Goal: Navigation & Orientation: Understand site structure

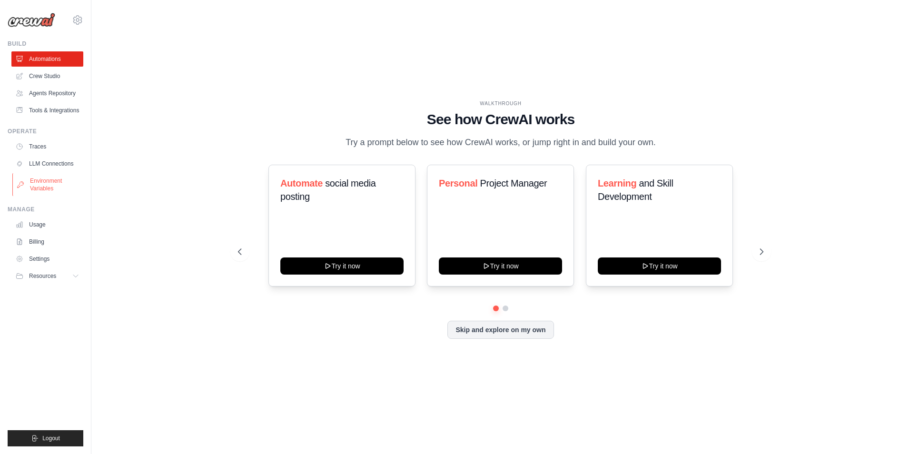
click at [54, 179] on link "Environment Variables" at bounding box center [48, 184] width 72 height 23
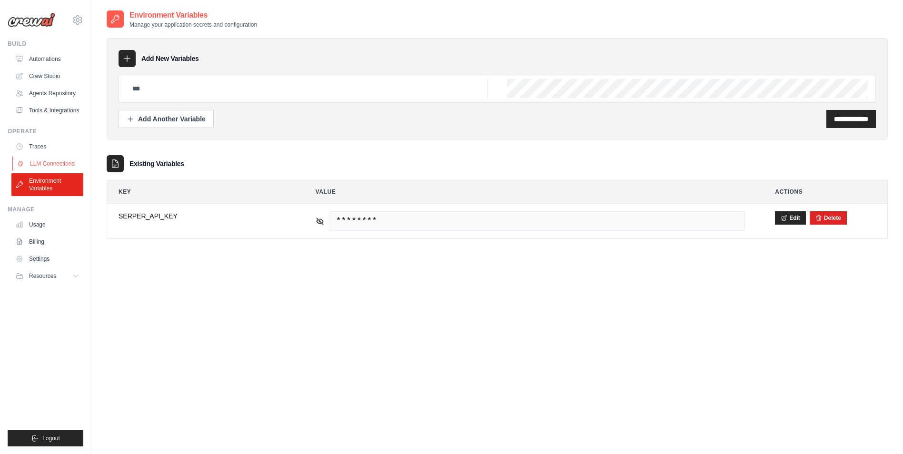
click at [25, 160] on link "LLM Connections" at bounding box center [48, 163] width 72 height 15
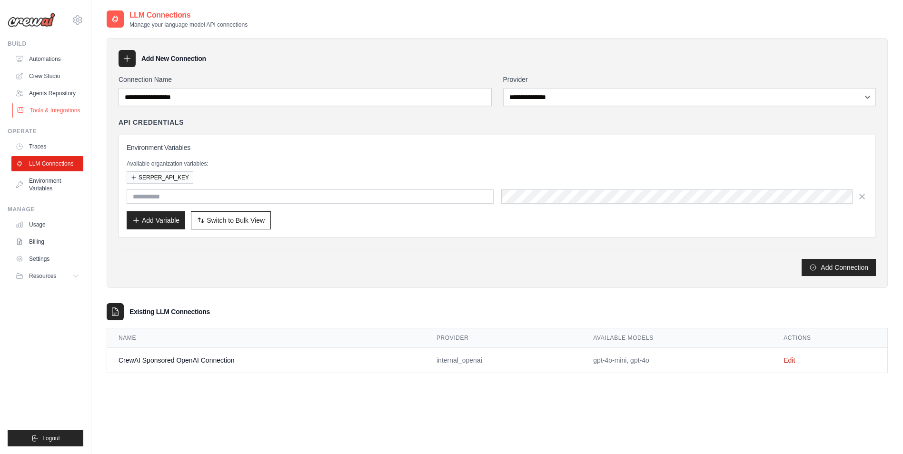
click at [27, 103] on link "Tools & Integrations" at bounding box center [48, 110] width 72 height 15
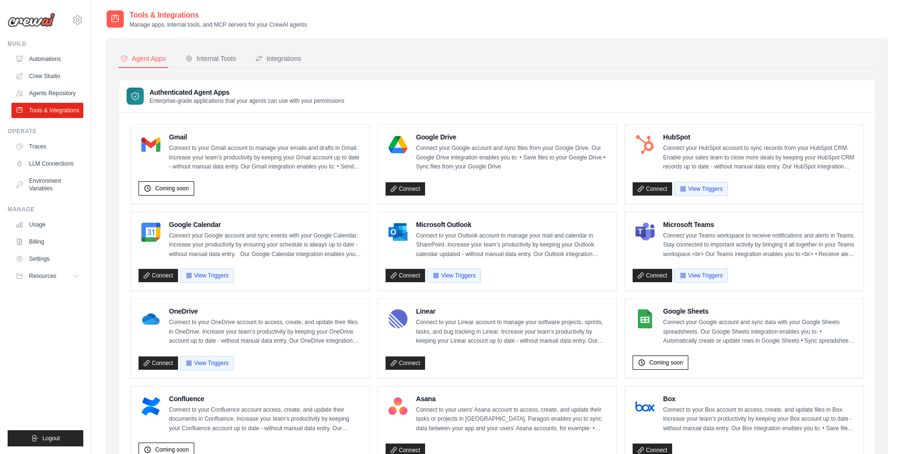
scroll to position [48, 0]
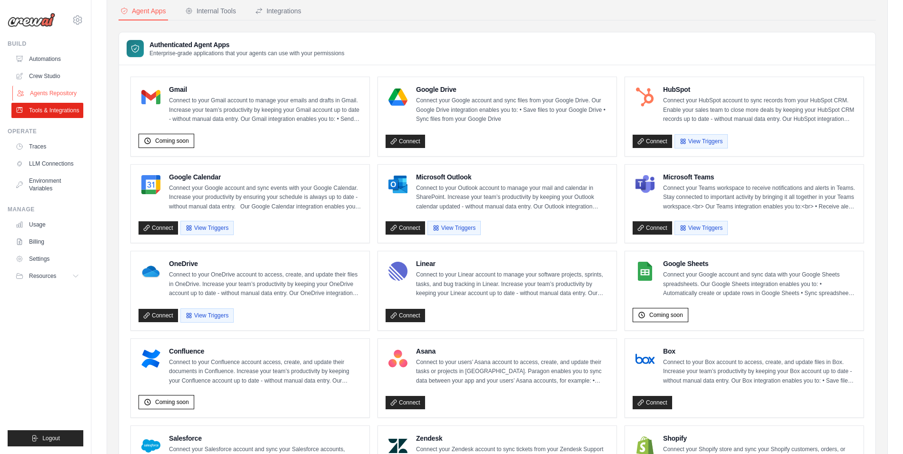
click at [43, 92] on link "Agents Repository" at bounding box center [48, 93] width 72 height 15
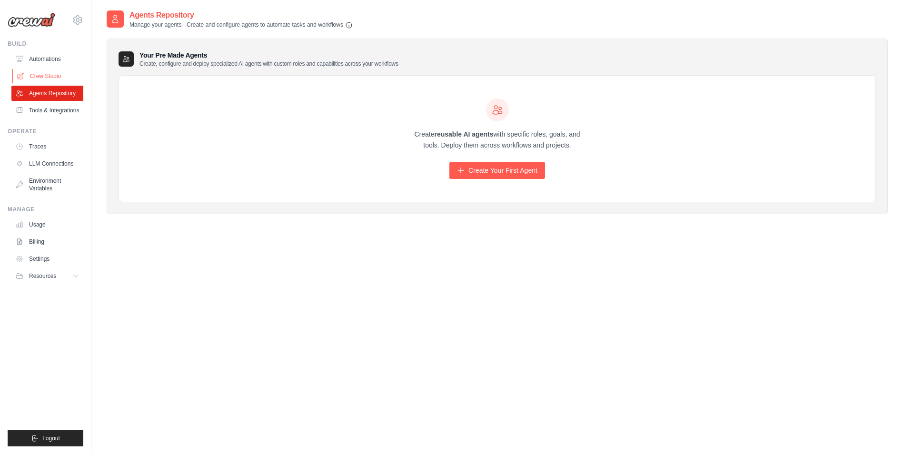
click at [30, 75] on link "Crew Studio" at bounding box center [48, 76] width 72 height 15
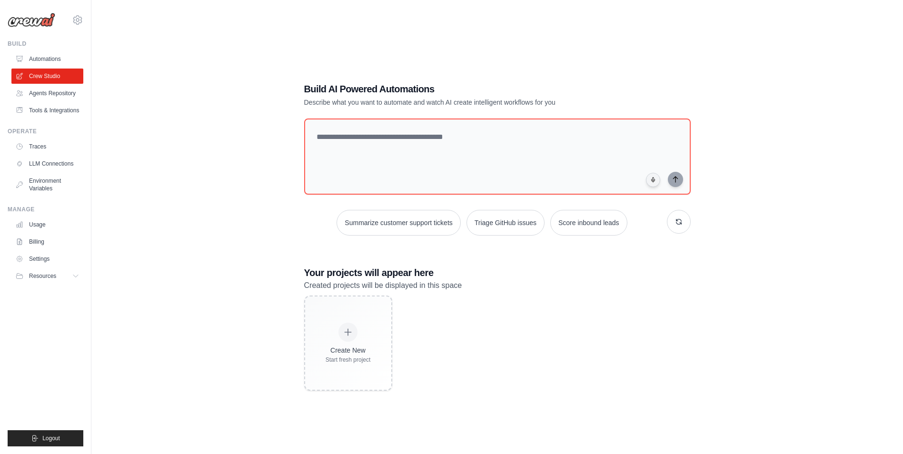
click at [47, 61] on link "Automations" at bounding box center [47, 58] width 72 height 15
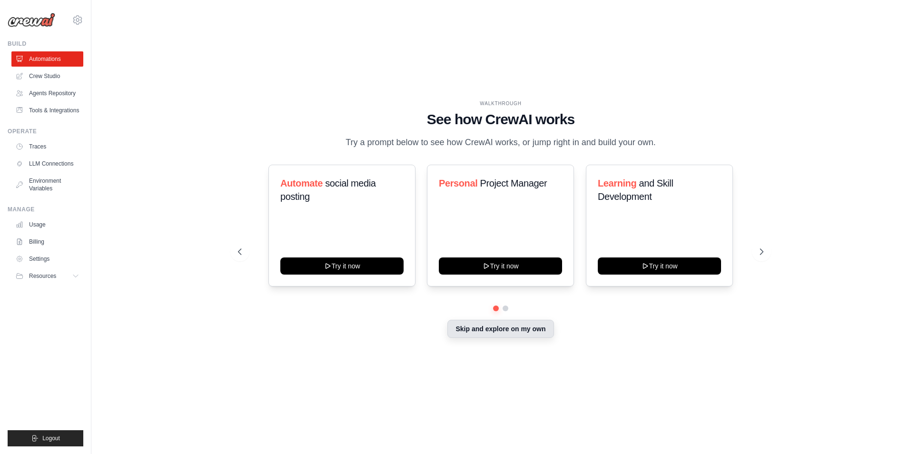
click at [490, 328] on button "Skip and explore on my own" at bounding box center [501, 329] width 106 height 18
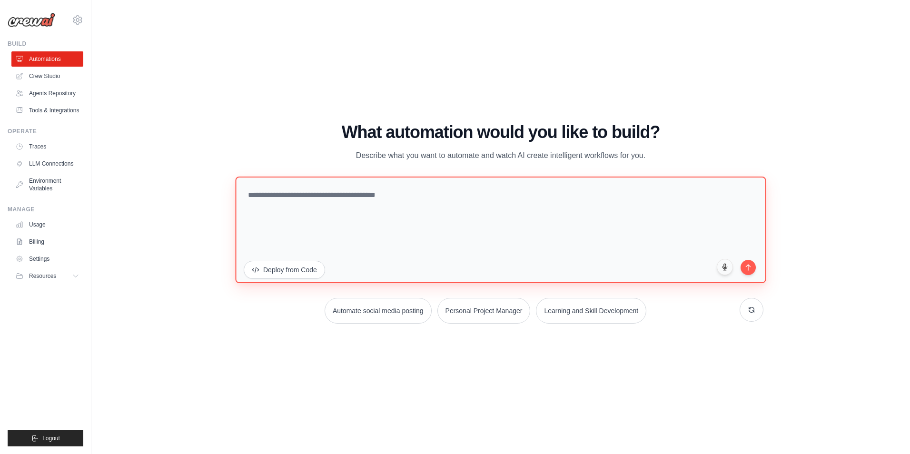
click at [344, 207] on textarea at bounding box center [500, 230] width 531 height 107
